Goal: Information Seeking & Learning: Learn about a topic

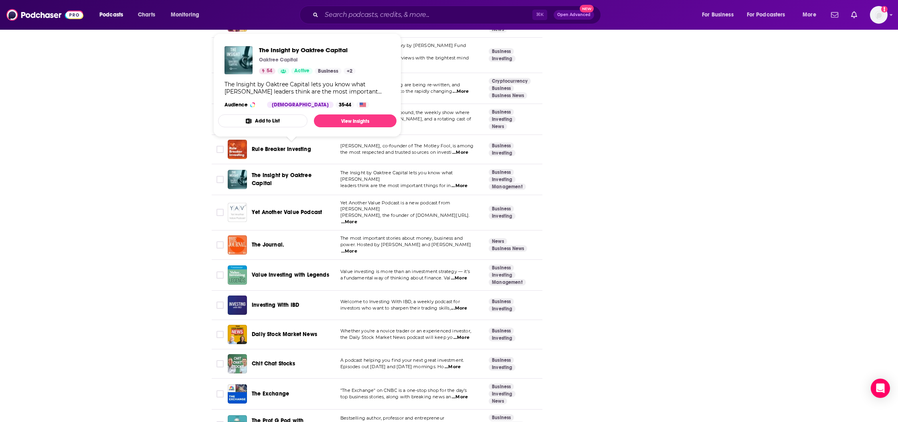
click at [276, 172] on span "The Insight by Oaktree Capital" at bounding box center [282, 179] width 60 height 15
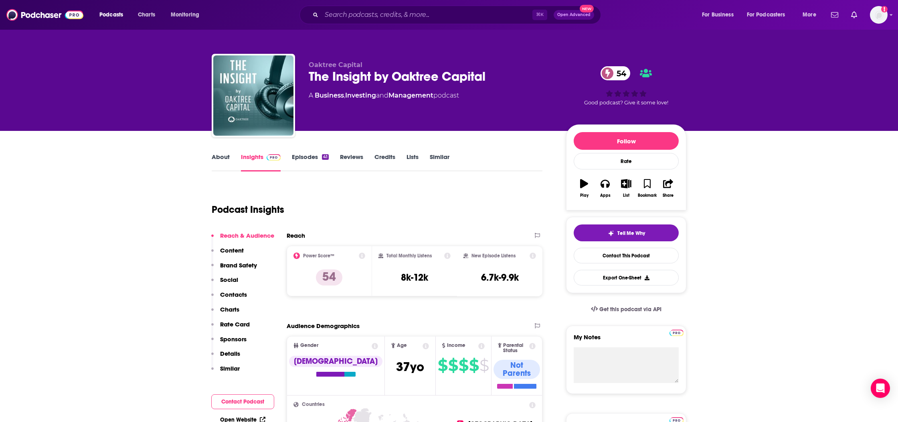
click at [304, 159] on link "Episodes 41" at bounding box center [310, 162] width 37 height 18
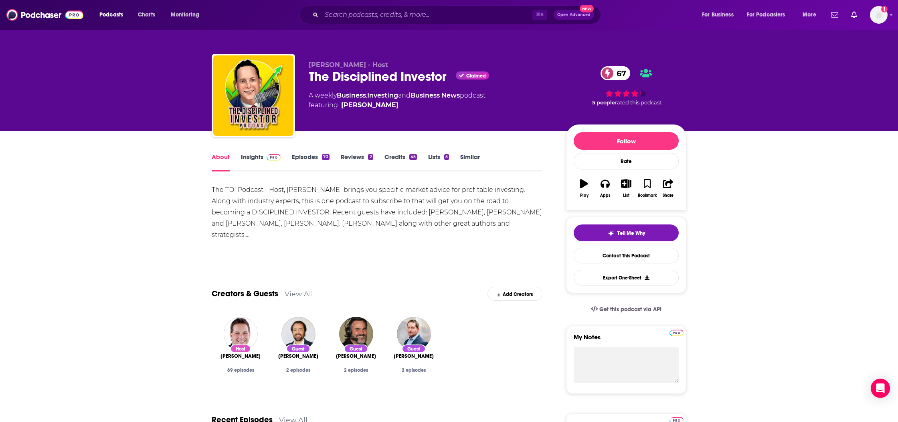
click at [257, 158] on link "Insights" at bounding box center [261, 162] width 40 height 18
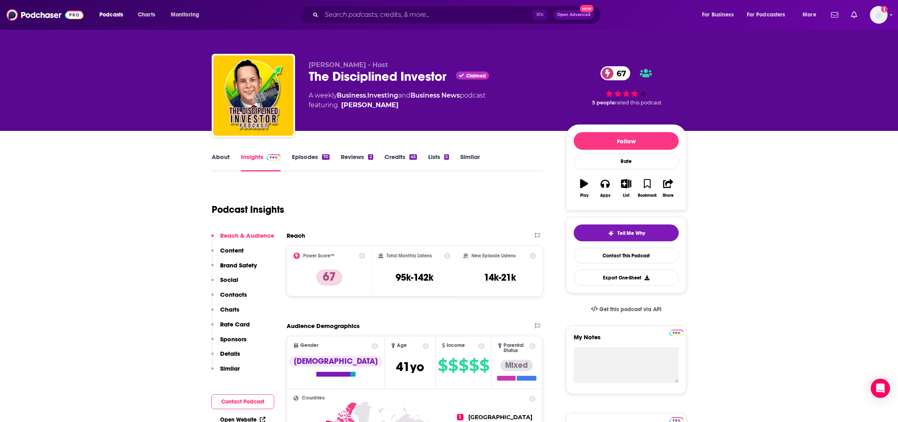
click at [228, 165] on link "About" at bounding box center [221, 162] width 18 height 18
